Goal: Check status: Check status

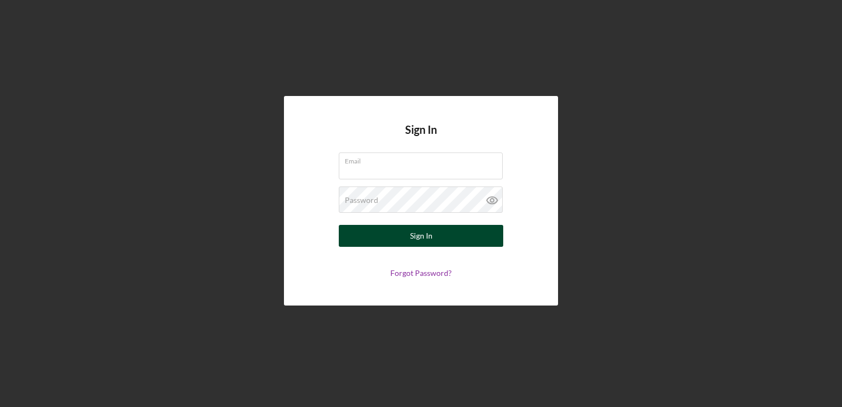
type input "[EMAIL_ADDRESS][DOMAIN_NAME]"
click at [442, 235] on button "Sign In" at bounding box center [421, 236] width 164 height 22
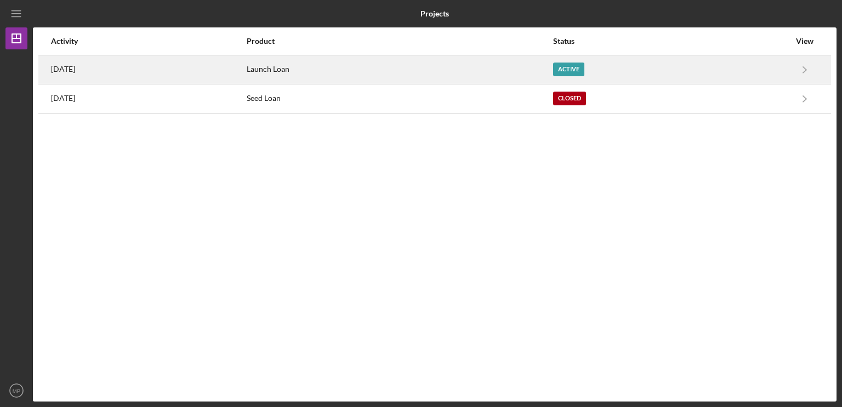
click at [487, 65] on div "Launch Loan" at bounding box center [400, 69] width 306 height 27
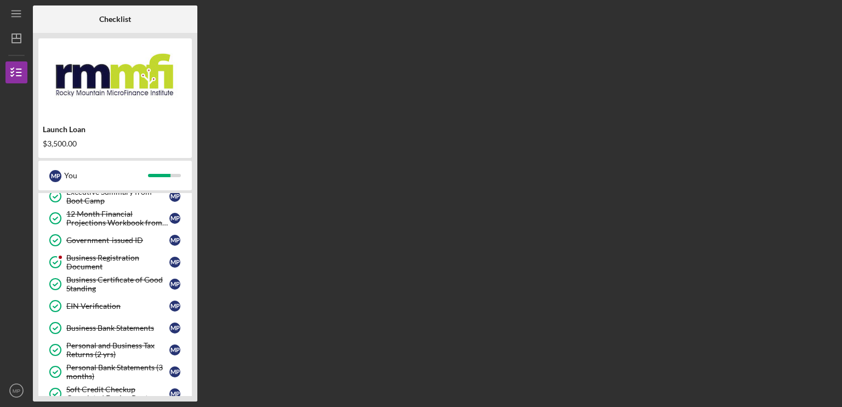
scroll to position [122, 0]
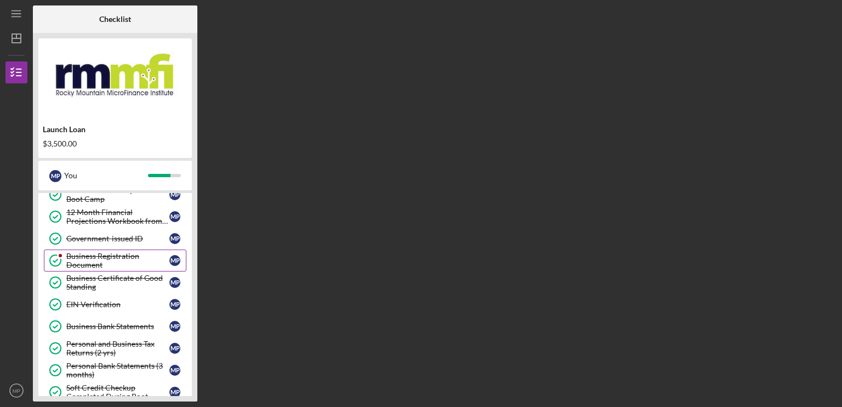
click at [88, 261] on div "Business Registration Document" at bounding box center [117, 261] width 103 height 18
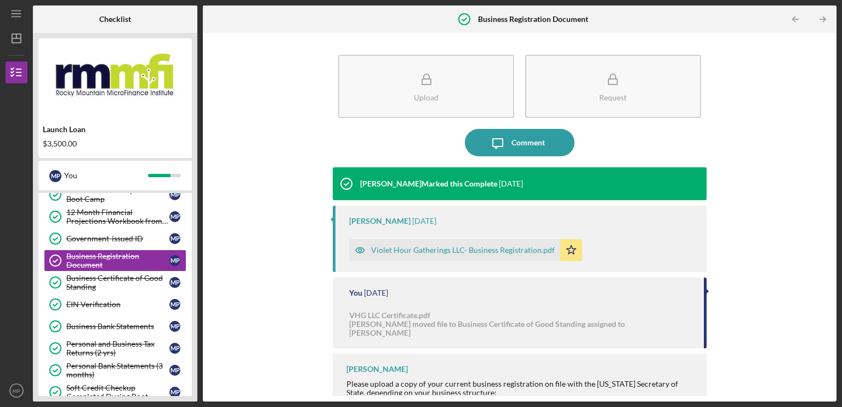
scroll to position [3, 0]
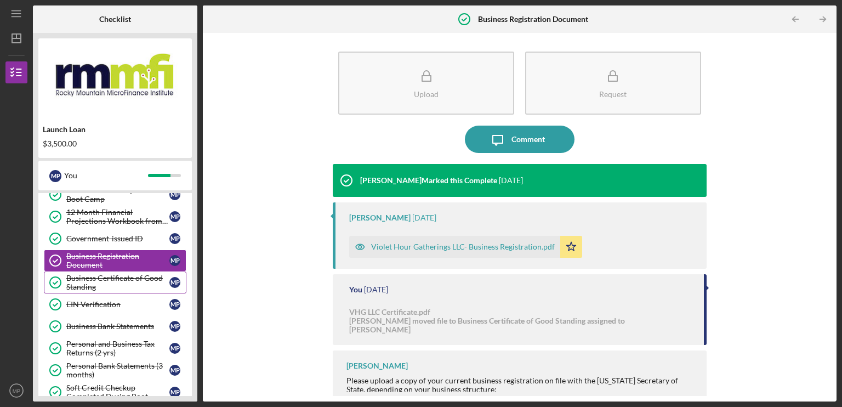
click at [127, 283] on div "Business Certificate of Good Standing" at bounding box center [117, 283] width 103 height 18
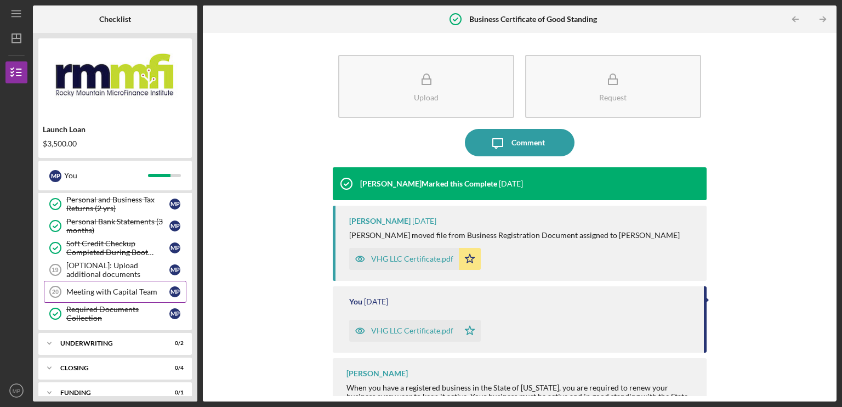
scroll to position [276, 0]
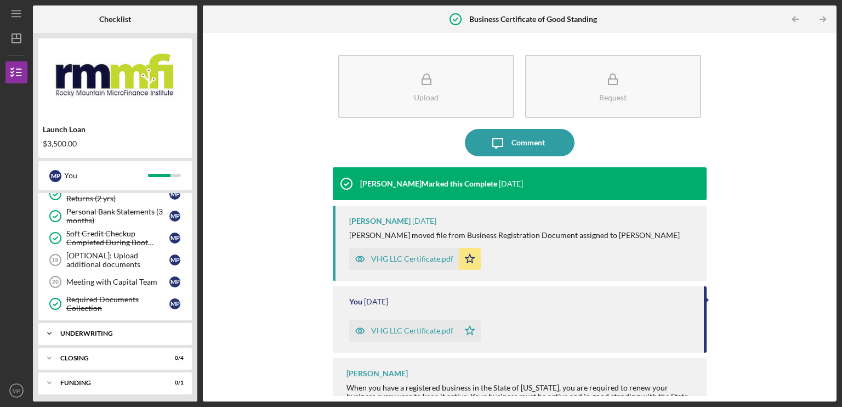
click at [119, 330] on div "Underwriting" at bounding box center [119, 333] width 118 height 7
click at [98, 348] on link "Decsion Decsion M P" at bounding box center [115, 356] width 143 height 22
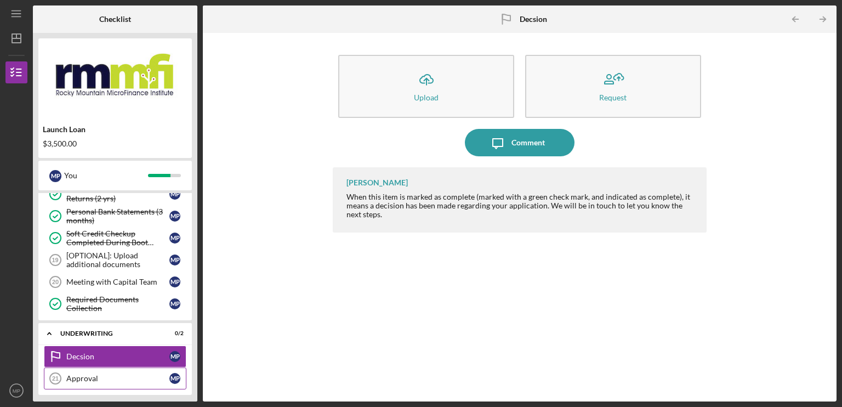
click at [101, 377] on div "Approval" at bounding box center [117, 378] width 103 height 9
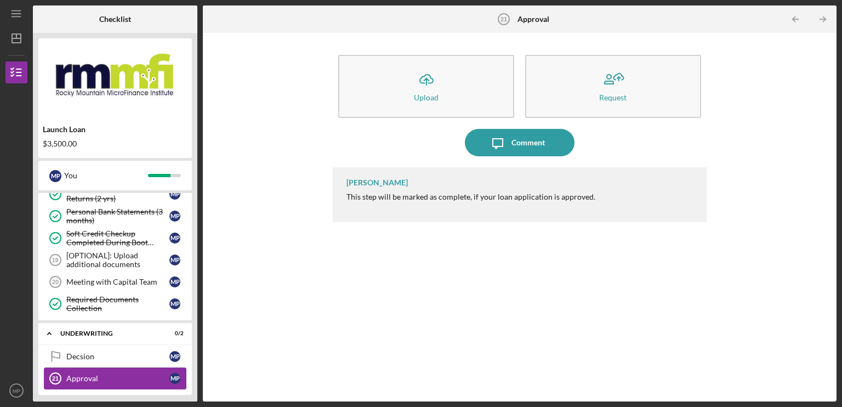
scroll to position [326, 0]
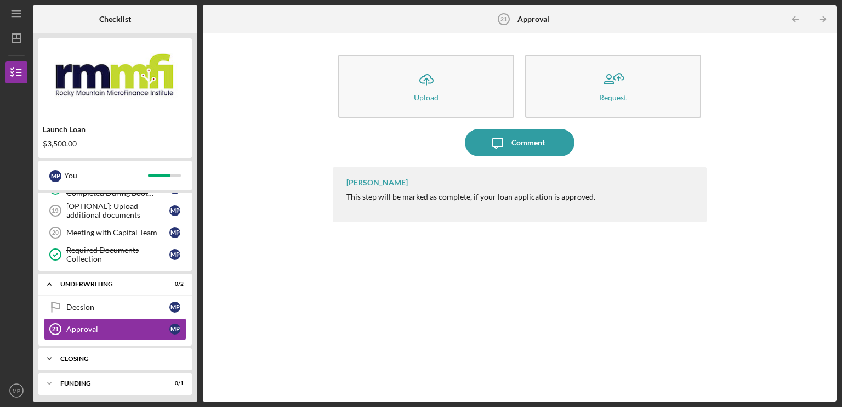
click at [84, 363] on div "Icon/Expander Closing 0 / 4" at bounding box center [115, 359] width 154 height 22
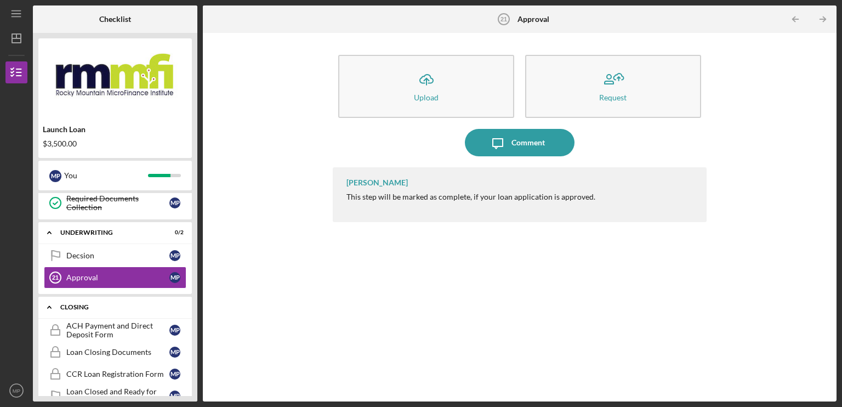
scroll to position [418, 0]
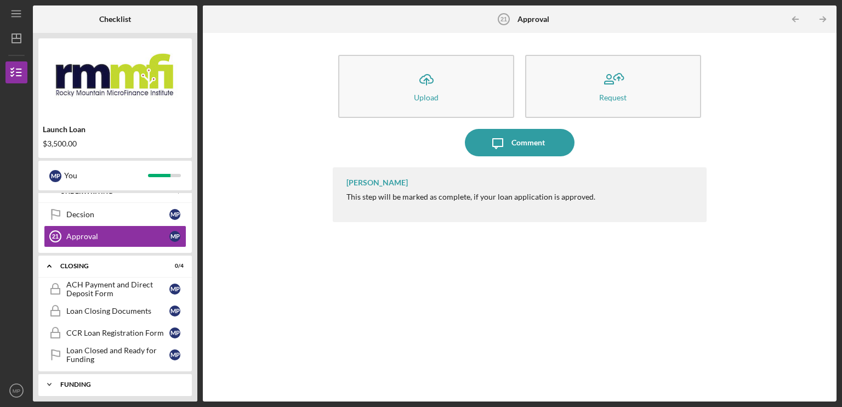
click at [100, 373] on div "Icon/Expander Funding 0 / 1" at bounding box center [115, 384] width 154 height 22
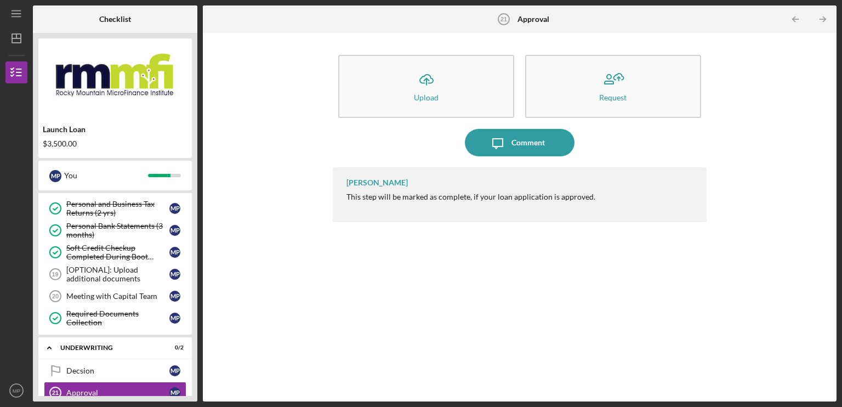
scroll to position [262, 0]
